Goal: Task Accomplishment & Management: Manage account settings

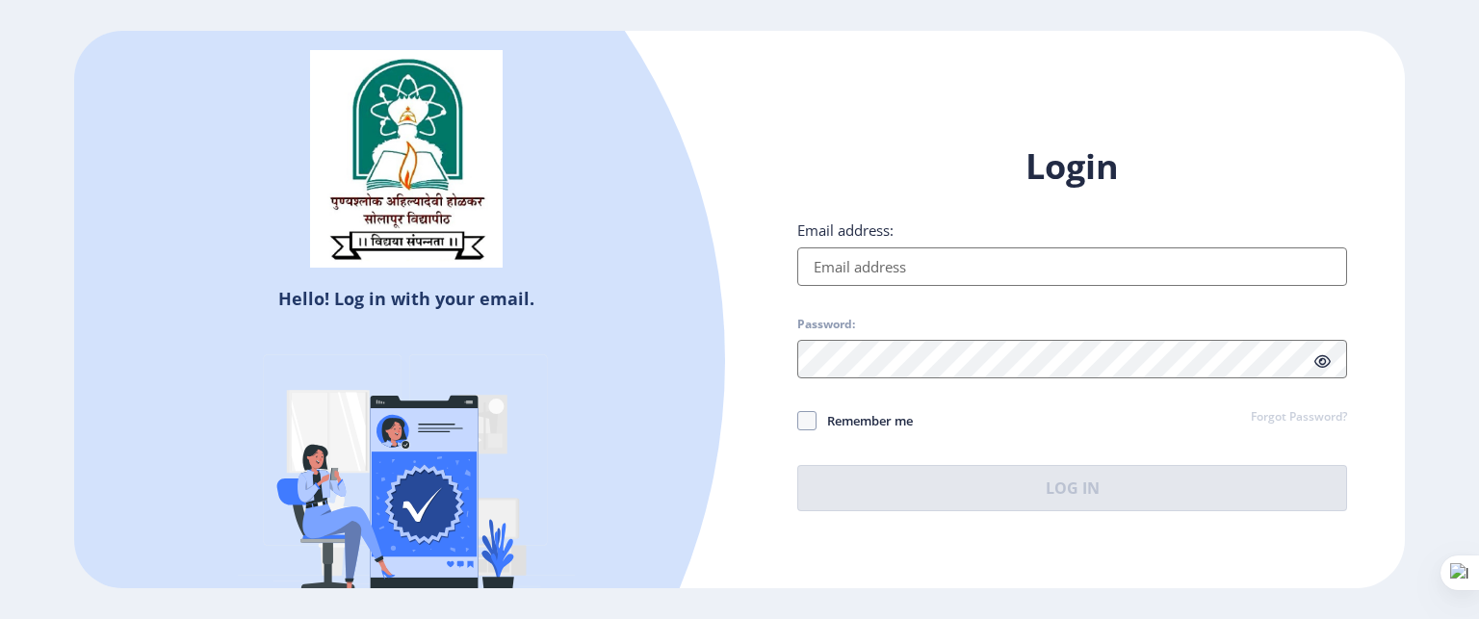
type input "[EMAIL_ADDRESS][DOMAIN_NAME]"
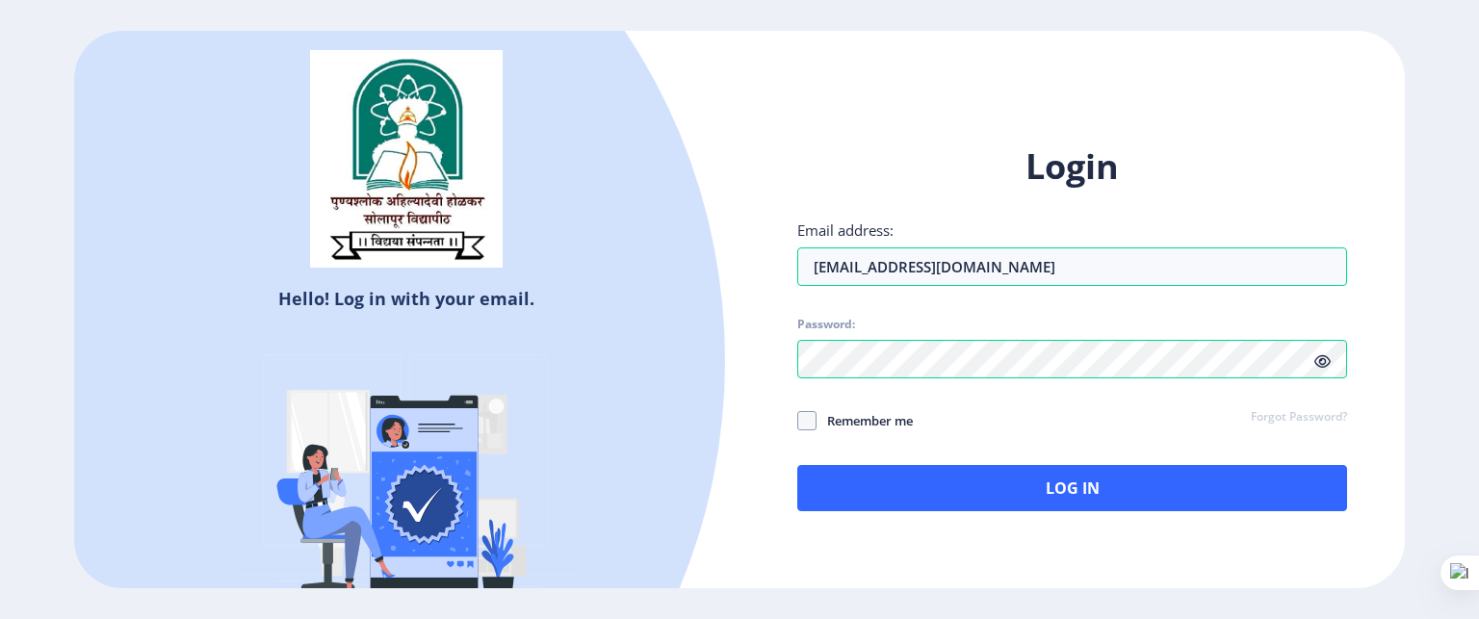
click at [1317, 356] on icon at bounding box center [1322, 361] width 16 height 14
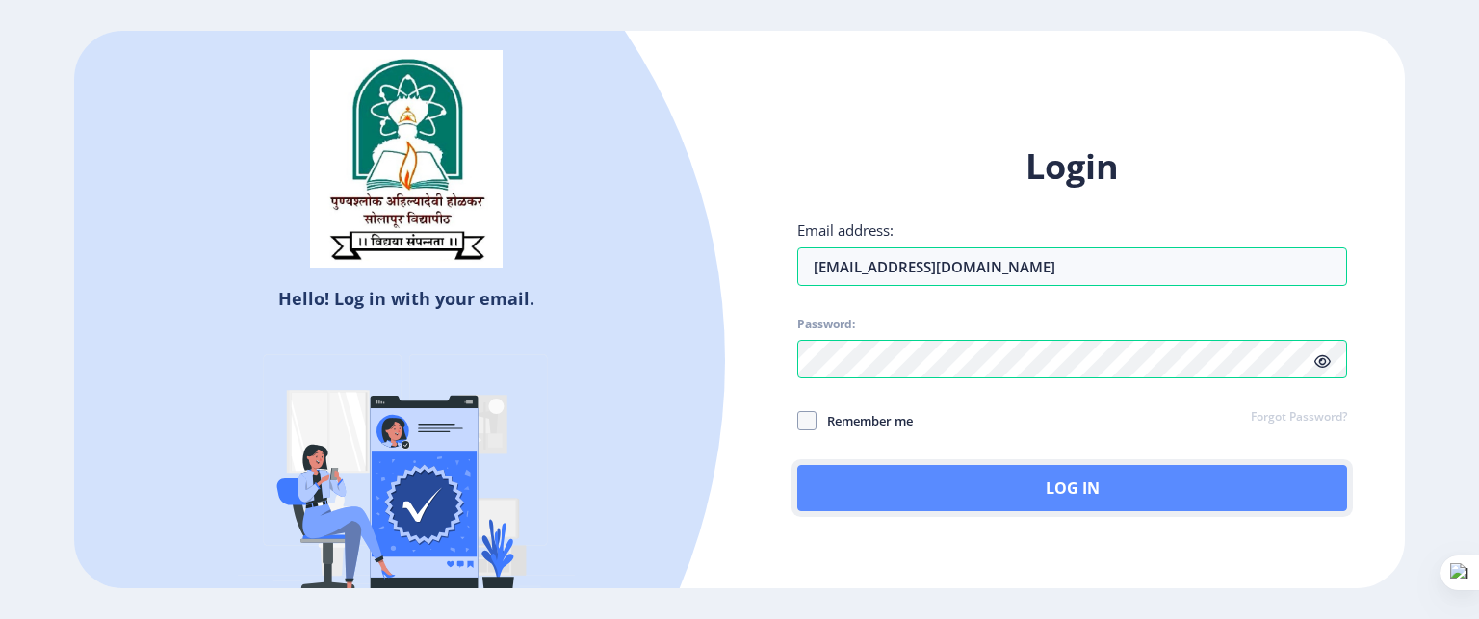
click at [1188, 485] on button "Log In" at bounding box center [1072, 488] width 550 height 46
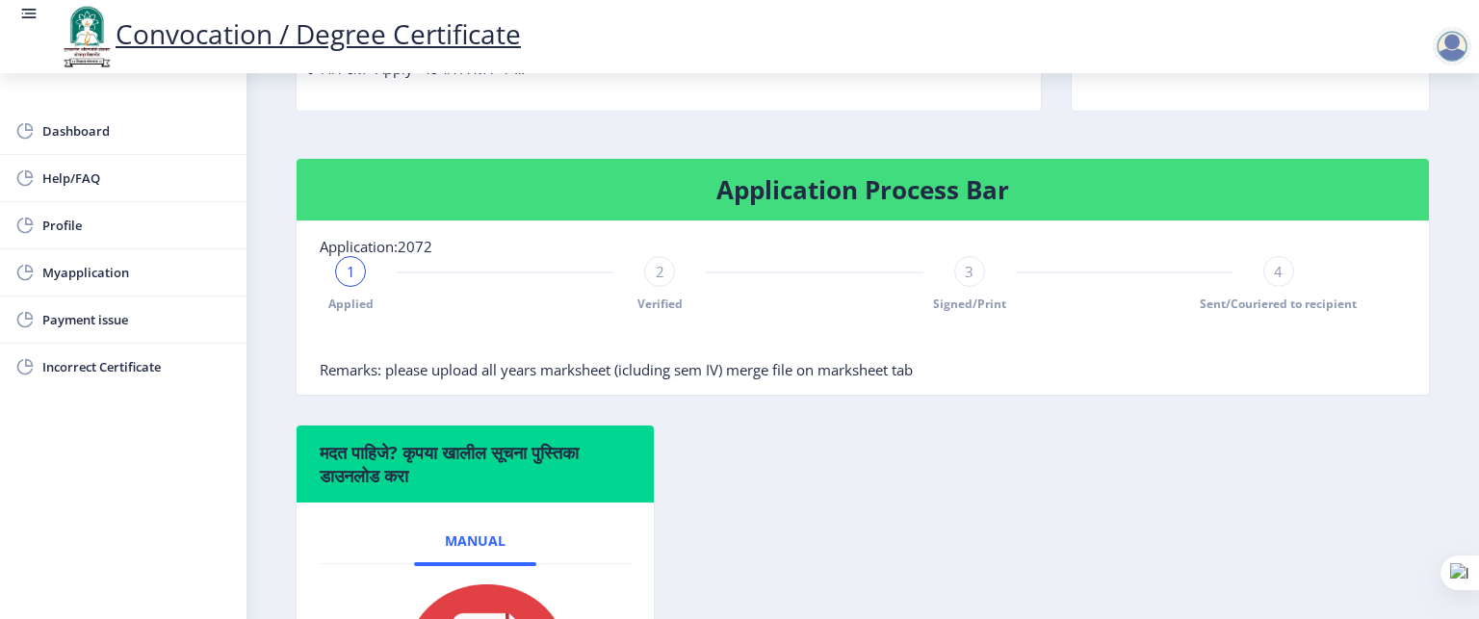
scroll to position [316, 0]
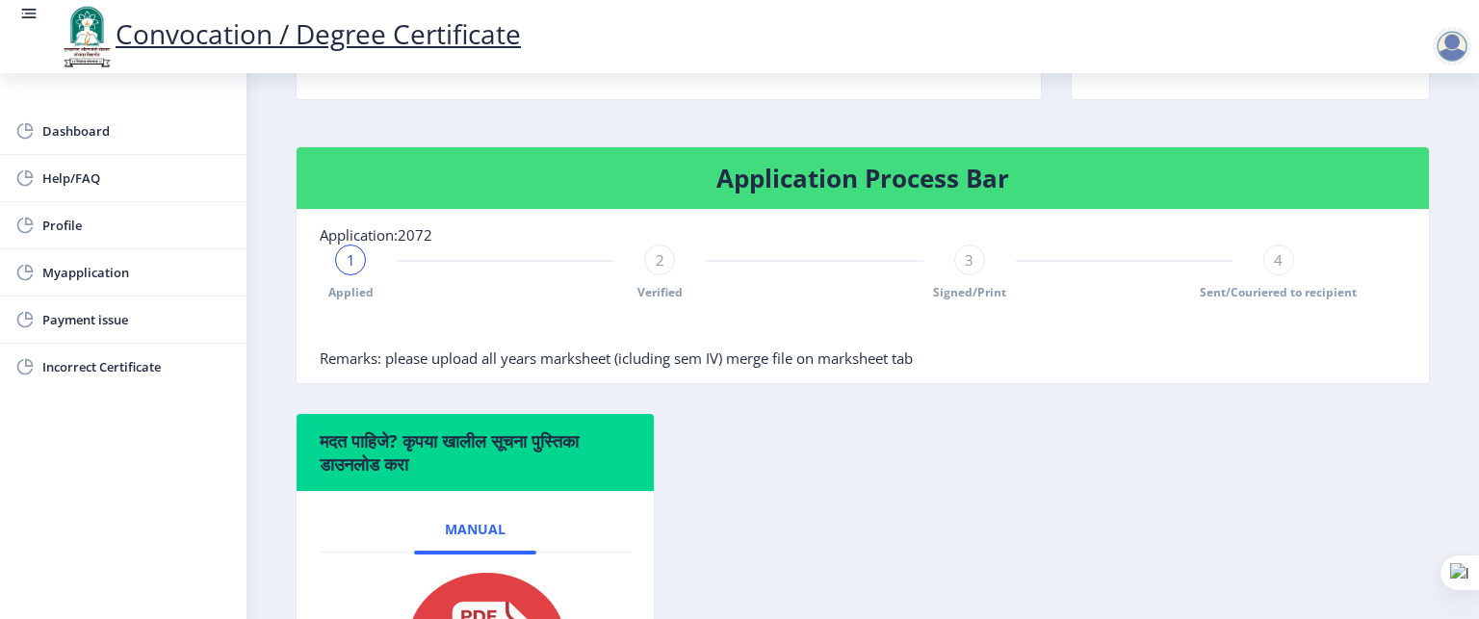
click at [974, 300] on div "3 Signed/Print" at bounding box center [969, 273] width 31 height 56
click at [137, 274] on span "Myapplication" at bounding box center [136, 272] width 189 height 23
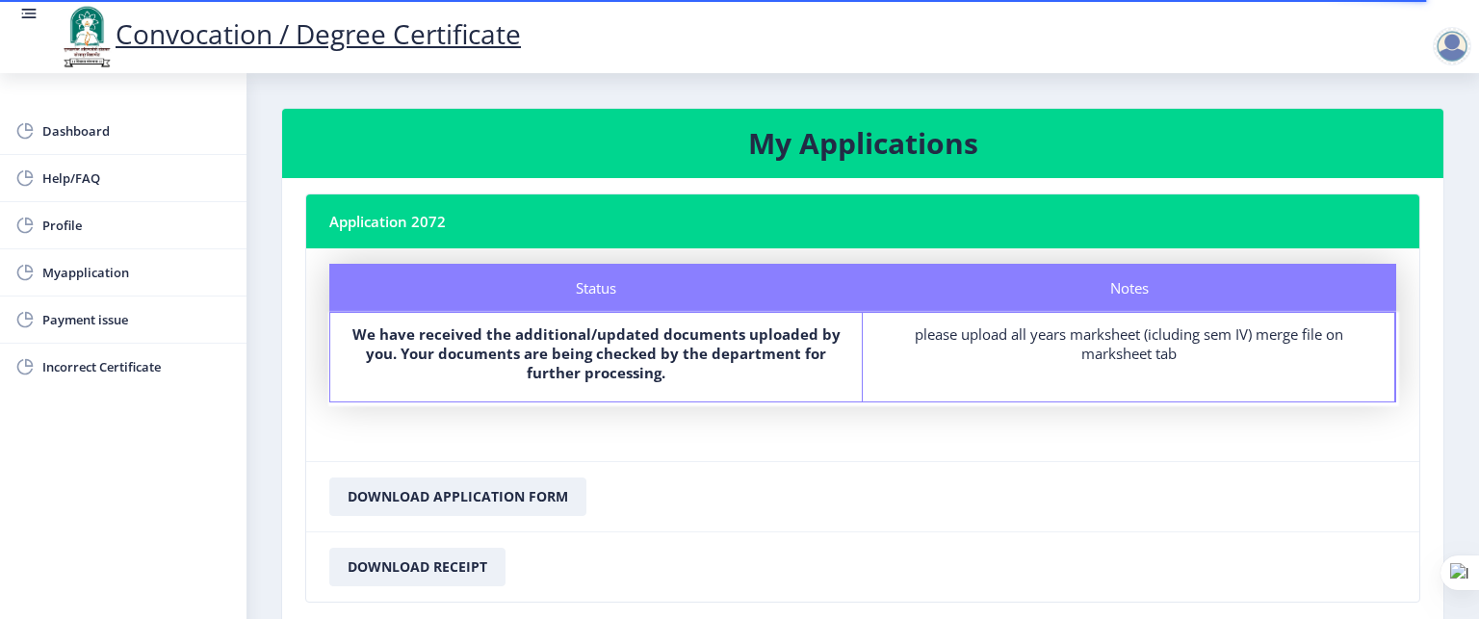
click at [1050, 340] on div "please upload all years marksheet (icluding sem IV) merge file on marksheet tab" at bounding box center [1128, 343] width 497 height 39
click at [1150, 346] on div "please upload all years marksheet (icluding sem IV) merge file on marksheet tab" at bounding box center [1128, 343] width 497 height 39
click at [767, 356] on b "We have received the additional/updated documents uploaded by you. Your documen…" at bounding box center [596, 353] width 488 height 58
click at [641, 373] on b "We have received the additional/updated documents uploaded by you. Your documen…" at bounding box center [596, 353] width 488 height 58
click at [628, 325] on b "We have received the additional/updated documents uploaded by you. Your documen…" at bounding box center [596, 353] width 488 height 58
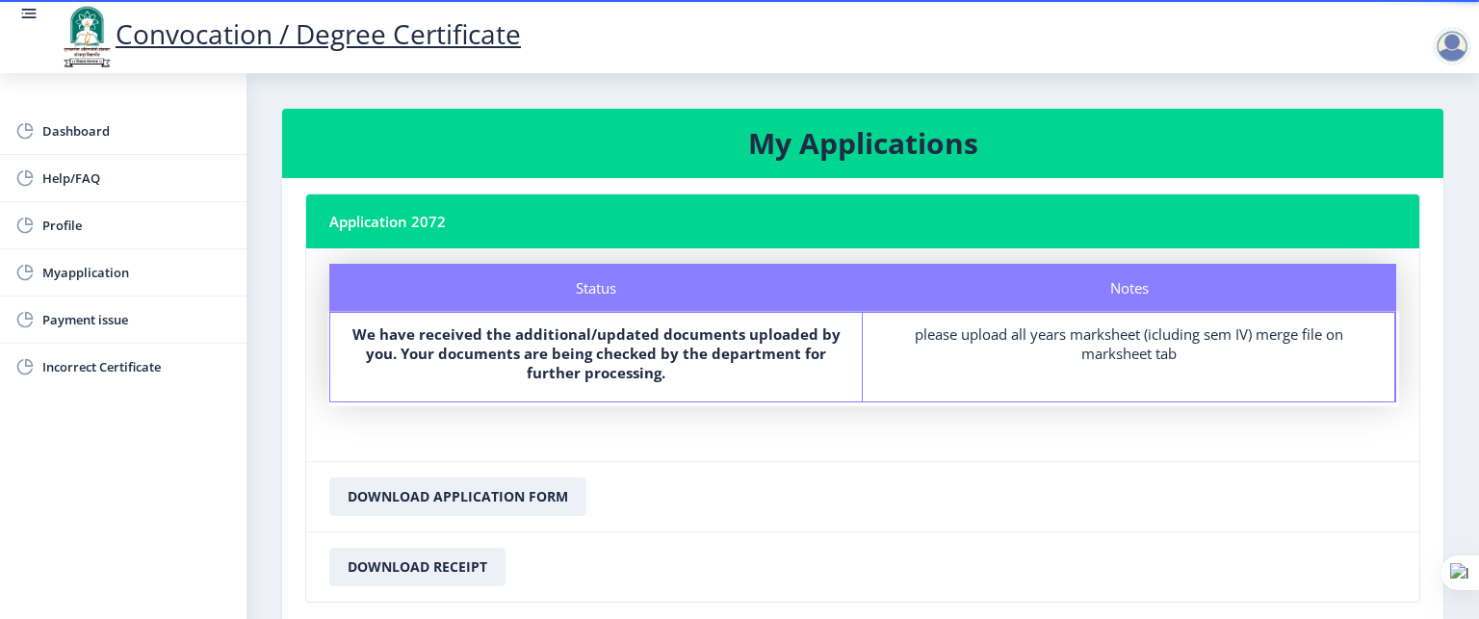
click at [1169, 338] on div "please upload all years marksheet (icluding sem IV) merge file on marksheet tab" at bounding box center [1128, 343] width 497 height 39
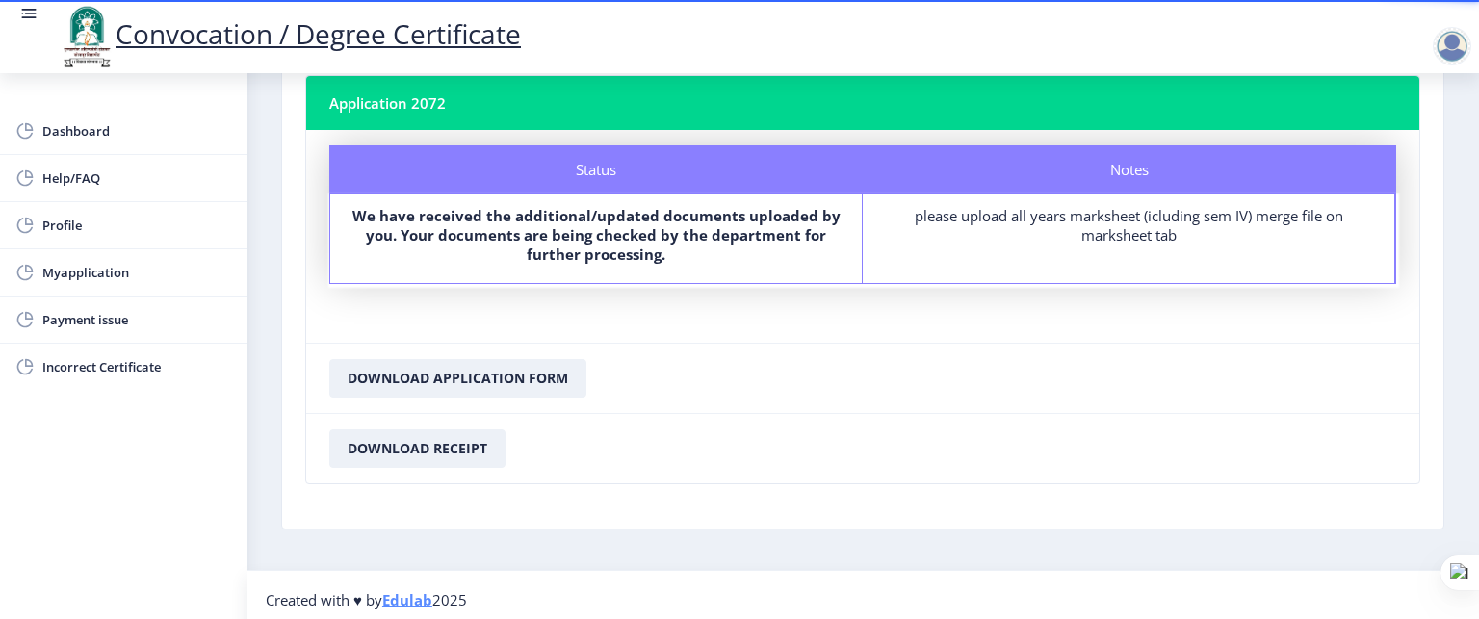
scroll to position [125, 0]
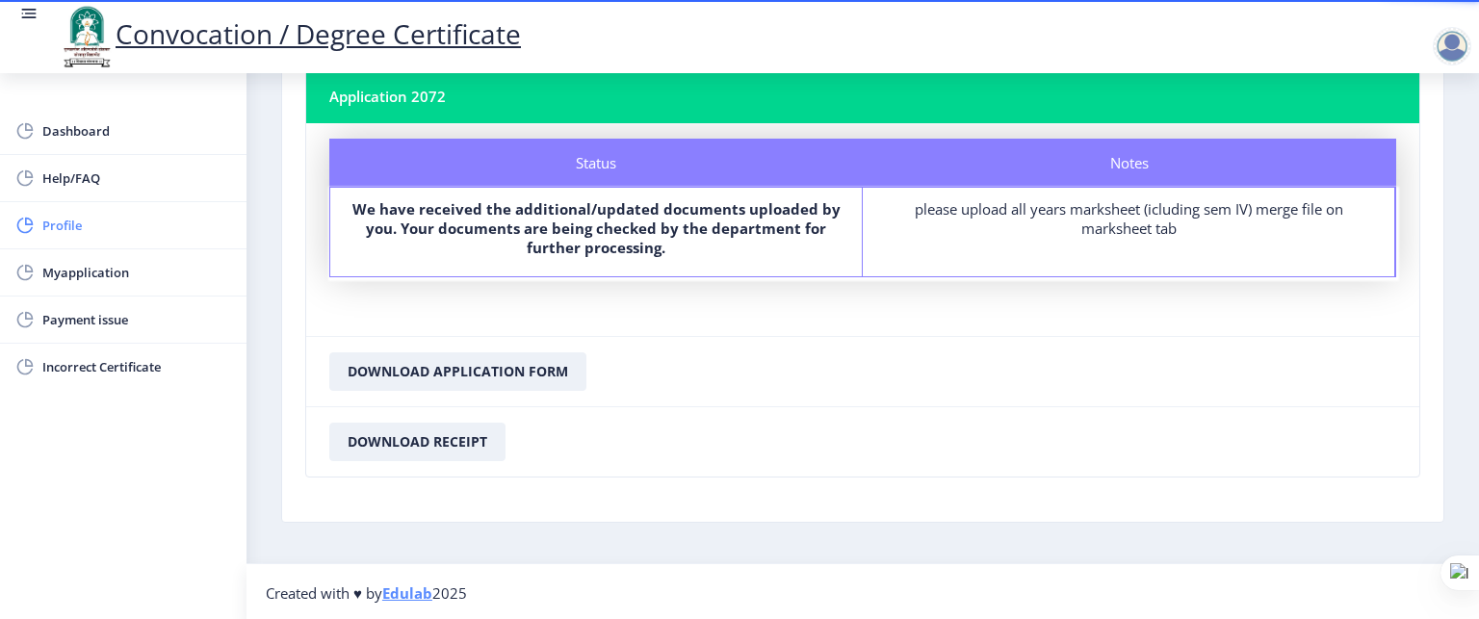
click at [100, 229] on span "Profile" at bounding box center [136, 225] width 189 height 23
select select
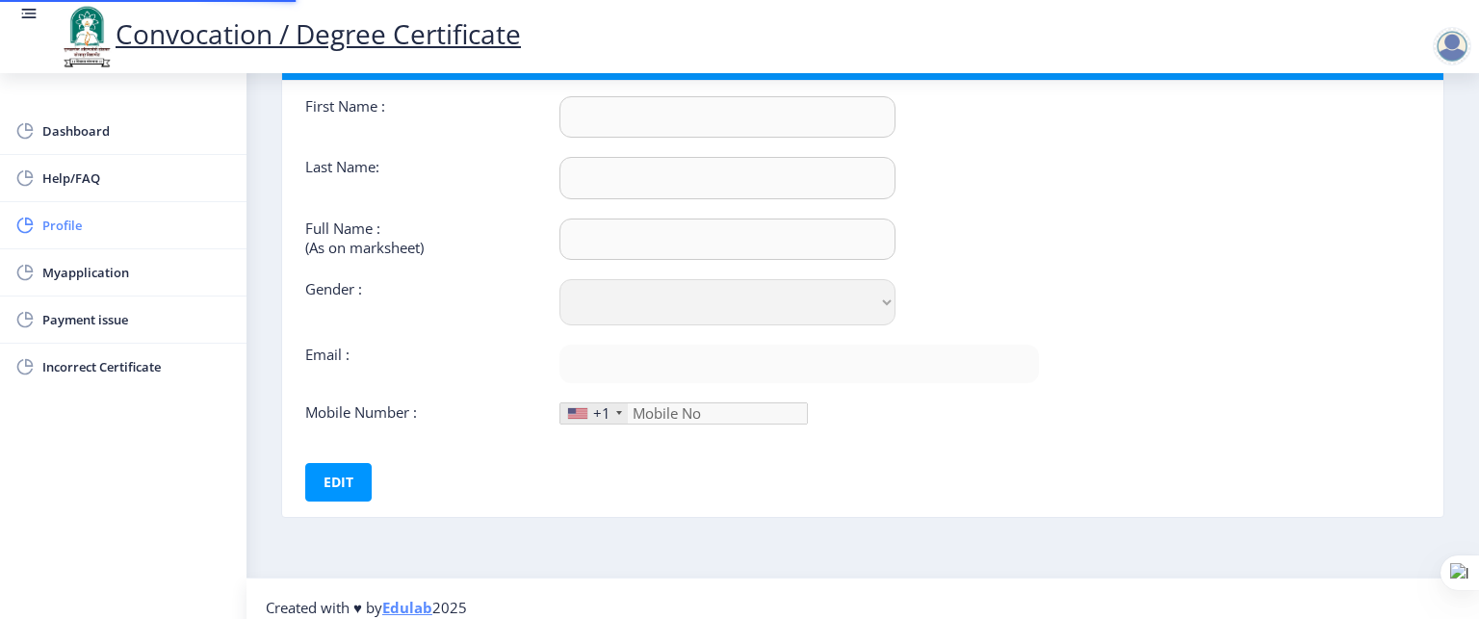
type input "[PERSON_NAME]"
select select "[DEMOGRAPHIC_DATA]"
type input "[EMAIL_ADDRESS][DOMAIN_NAME]"
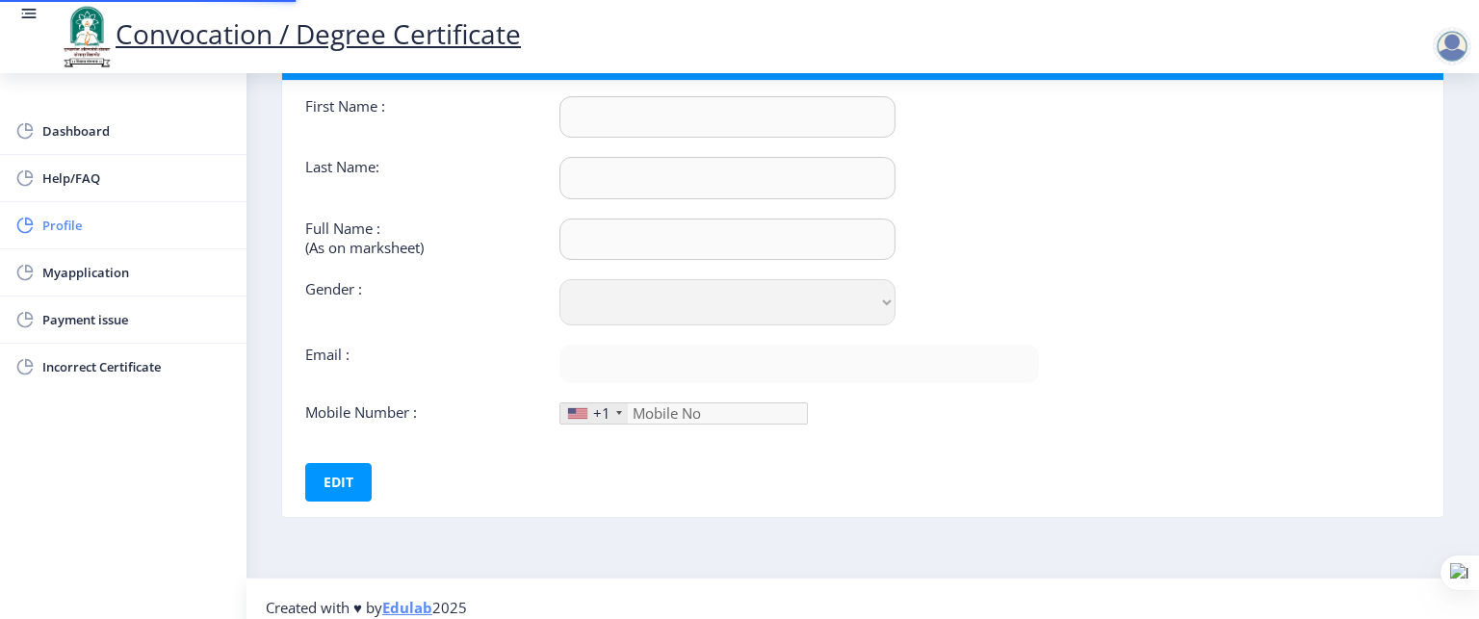
type input "8459137039"
